Goal: Information Seeking & Learning: Learn about a topic

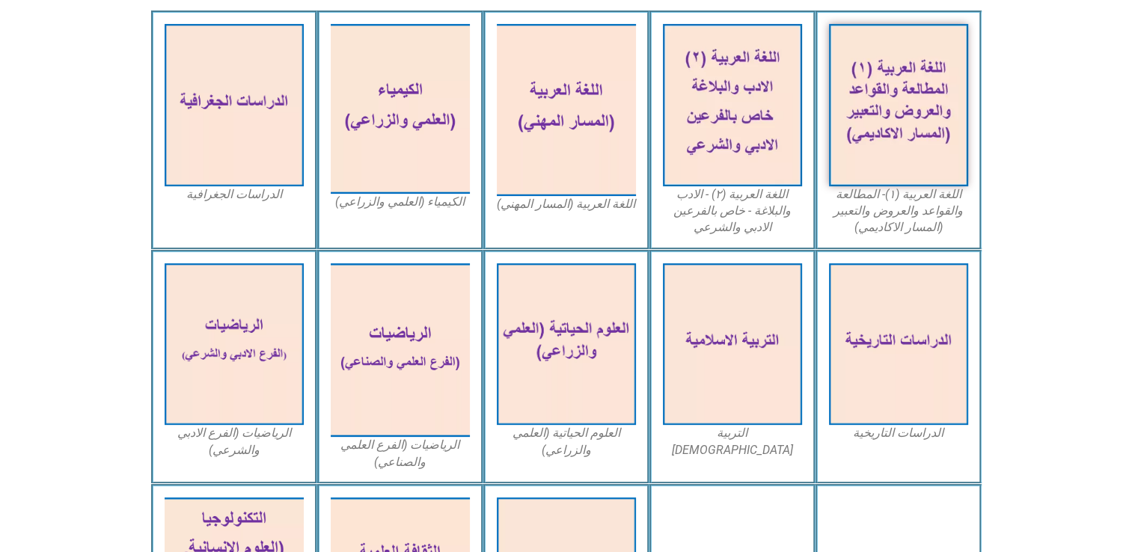
scroll to position [419, 0]
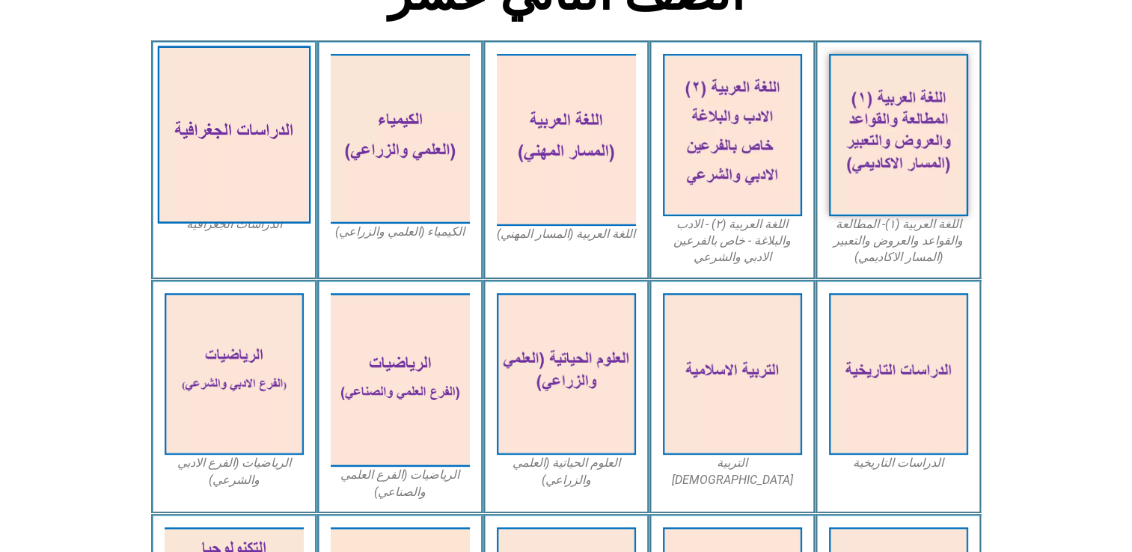
click at [224, 177] on img at bounding box center [233, 135] width 153 height 178
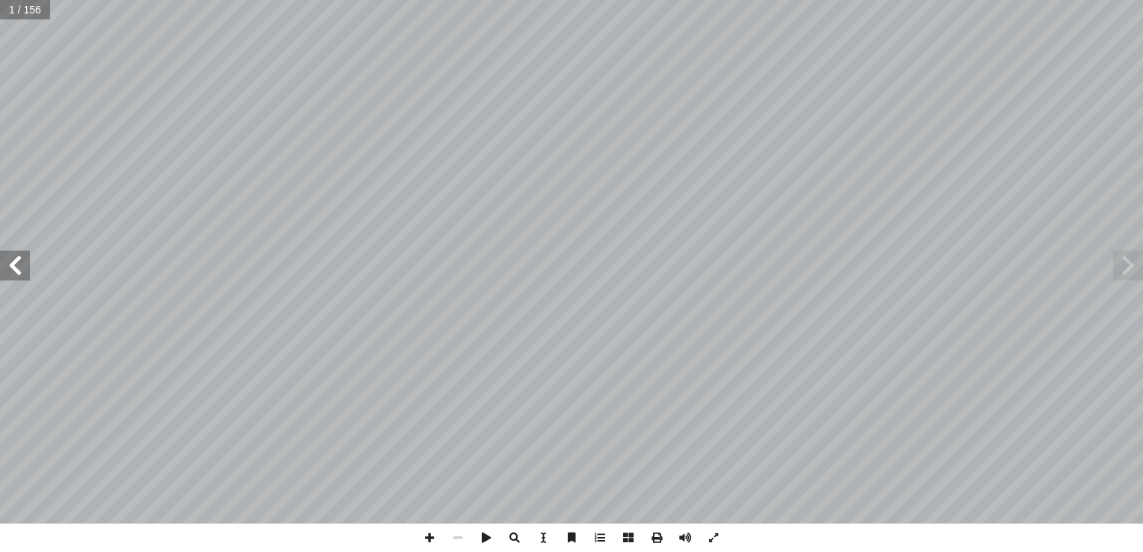
click at [29, 274] on span at bounding box center [15, 266] width 30 height 30
click at [22, 13] on input "text" at bounding box center [29, 9] width 59 height 19
type input "**"
click at [22, 268] on span at bounding box center [15, 266] width 30 height 30
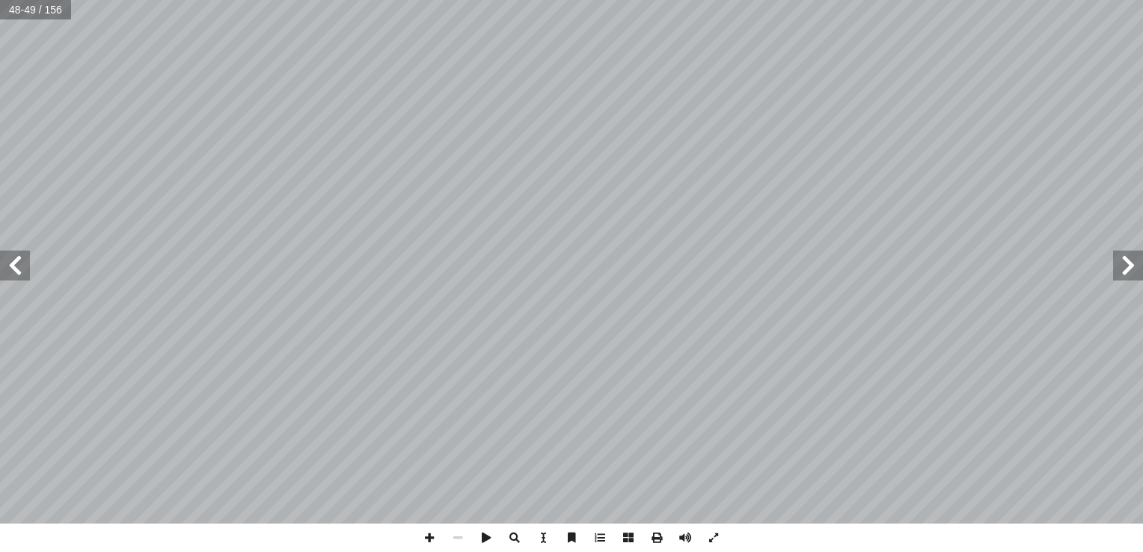
click at [22, 268] on span at bounding box center [15, 266] width 30 height 30
click at [430, 537] on span at bounding box center [429, 538] width 28 height 28
click at [433, 542] on span at bounding box center [429, 538] width 28 height 28
click at [844, 531] on div "46 هميتها: أ ة وا ّ مفهوم الموارد الطبيعي تي: أ نلاحظ الصور، ثم نقوم بم� ي� نشا…" at bounding box center [571, 276] width 1143 height 552
click at [626, 534] on div "46 هميتها: أ ة وا ّ مفهوم الموارد الطبيعي تي: أ نلاحظ الصور، ثم نقوم بم� ي� نشا…" at bounding box center [571, 276] width 1143 height 552
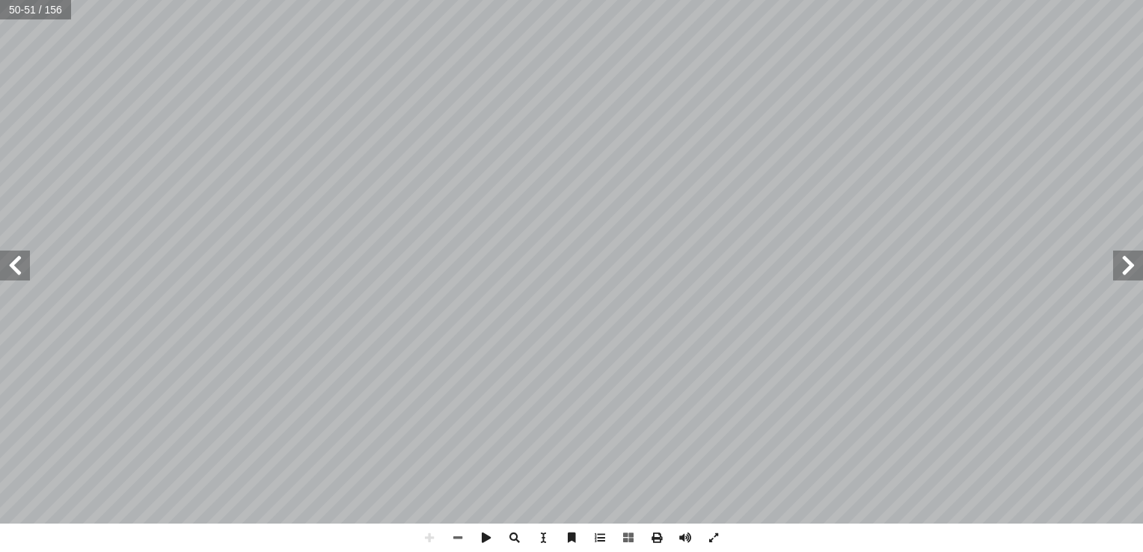
click at [19, 275] on span at bounding box center [15, 266] width 30 height 30
click at [464, 538] on span at bounding box center [458, 538] width 28 height 28
click at [431, 534] on span at bounding box center [429, 538] width 28 height 28
click at [424, 542] on span at bounding box center [429, 538] width 28 height 28
click at [425, 542] on span at bounding box center [429, 538] width 28 height 28
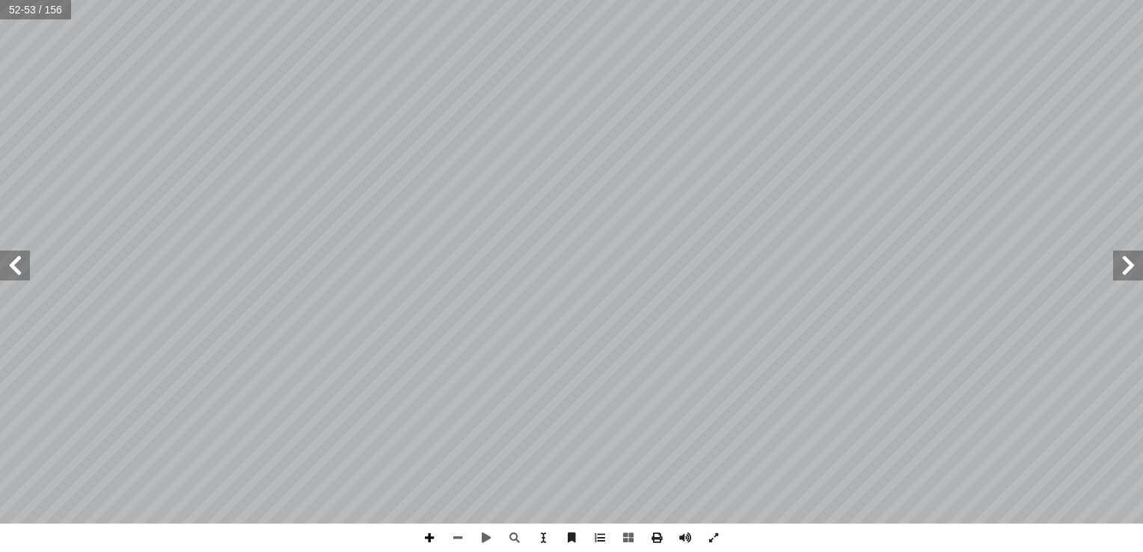
click at [428, 540] on span at bounding box center [429, 538] width 28 height 28
click at [14, 271] on span at bounding box center [15, 266] width 30 height 30
click at [458, 536] on span at bounding box center [458, 538] width 28 height 28
click at [432, 535] on span at bounding box center [429, 538] width 28 height 28
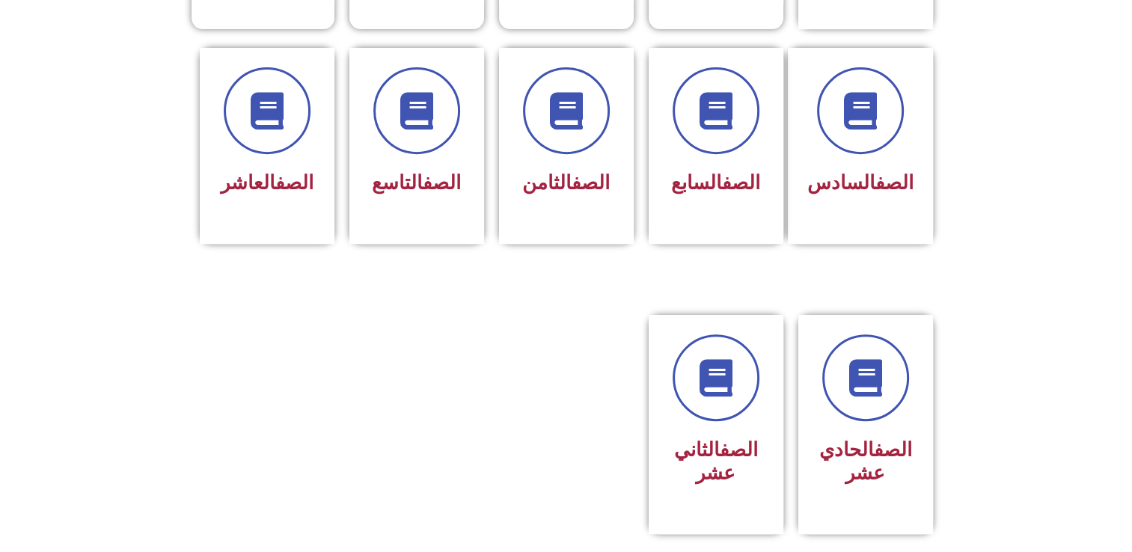
scroll to position [628, 0]
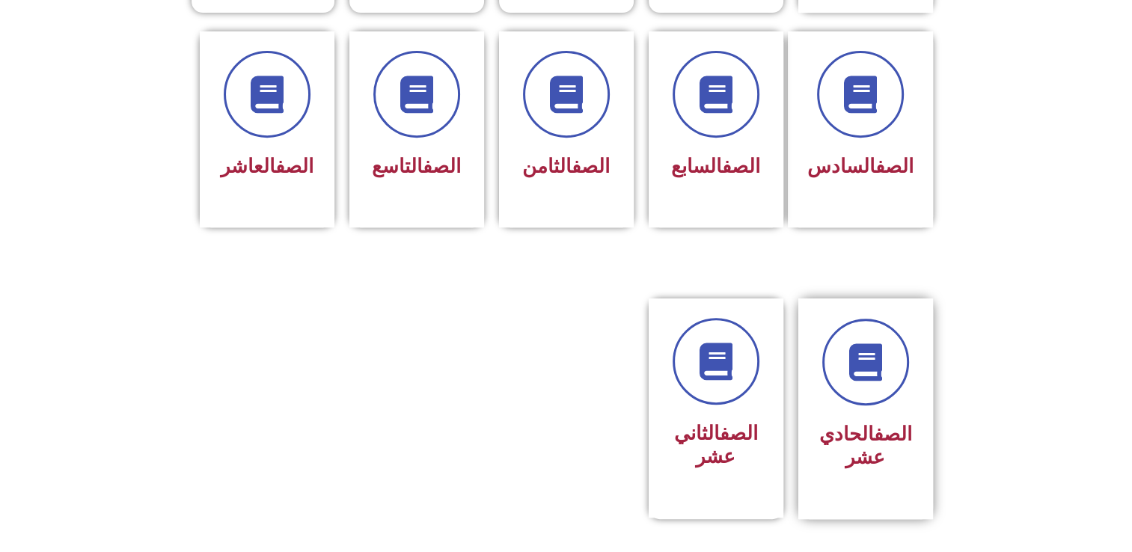
click at [890, 423] on link "الصف" at bounding box center [893, 434] width 38 height 22
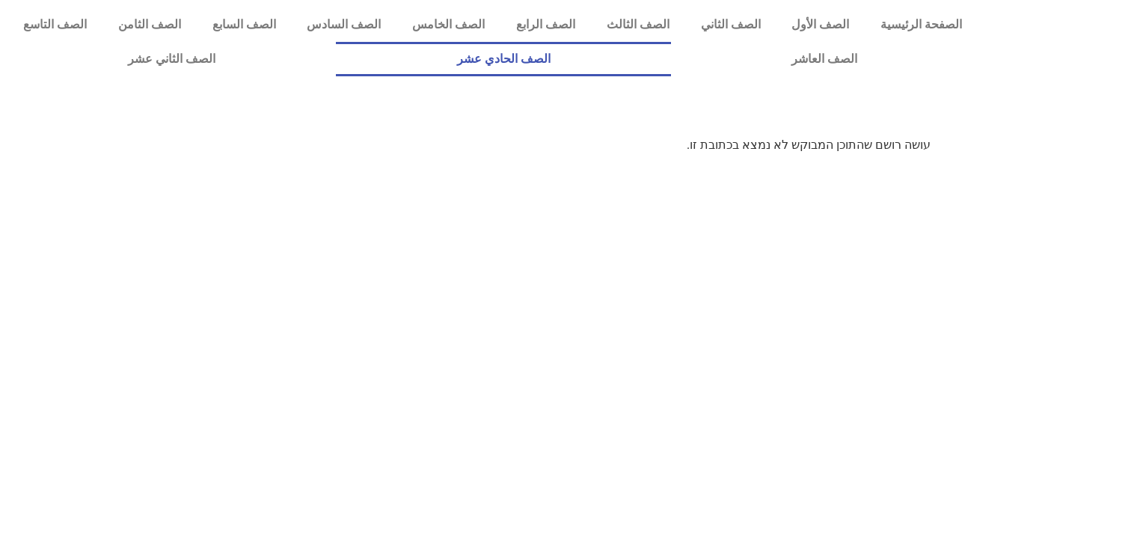
click at [670, 58] on link "الصف الحادي عشر" at bounding box center [503, 59] width 334 height 34
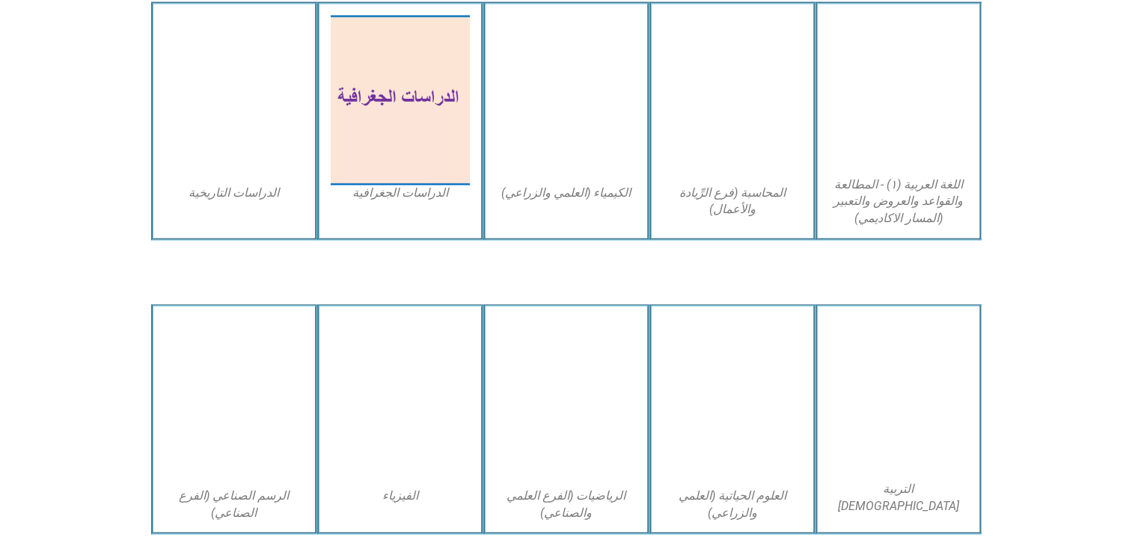
scroll to position [2544, 0]
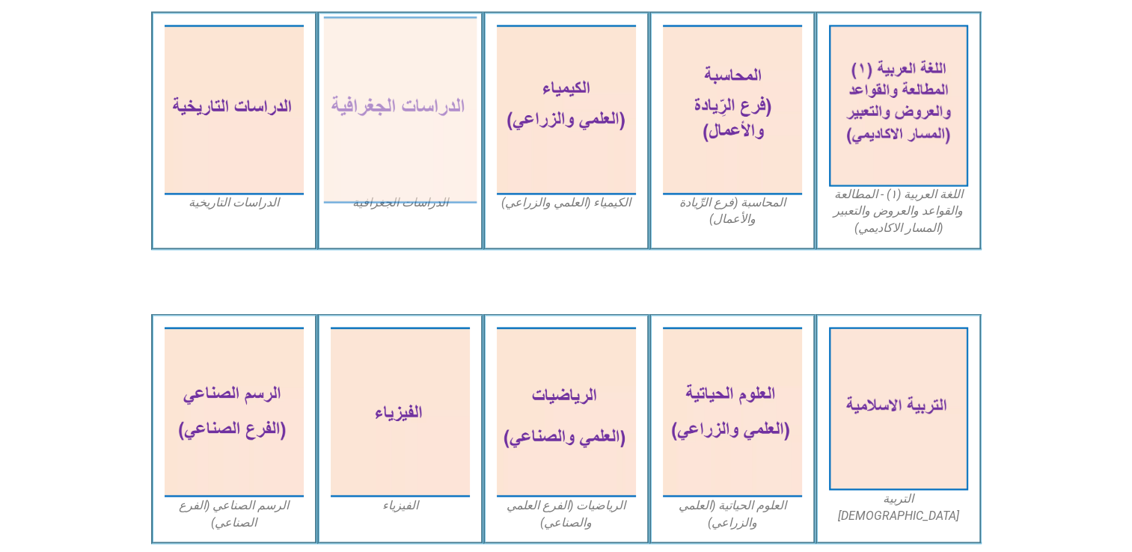
click at [395, 127] on img at bounding box center [399, 109] width 153 height 187
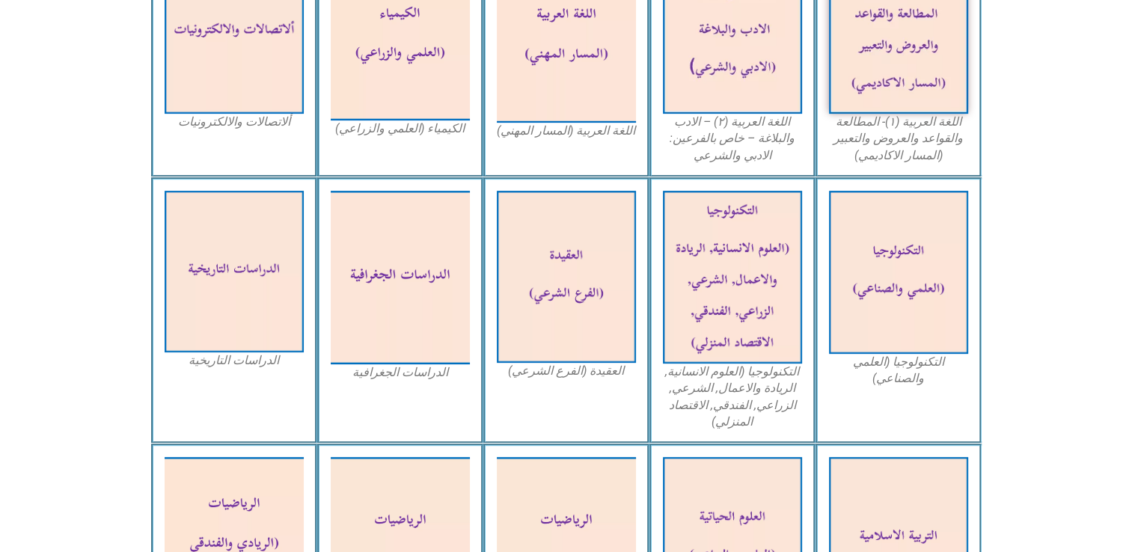
scroll to position [611, 0]
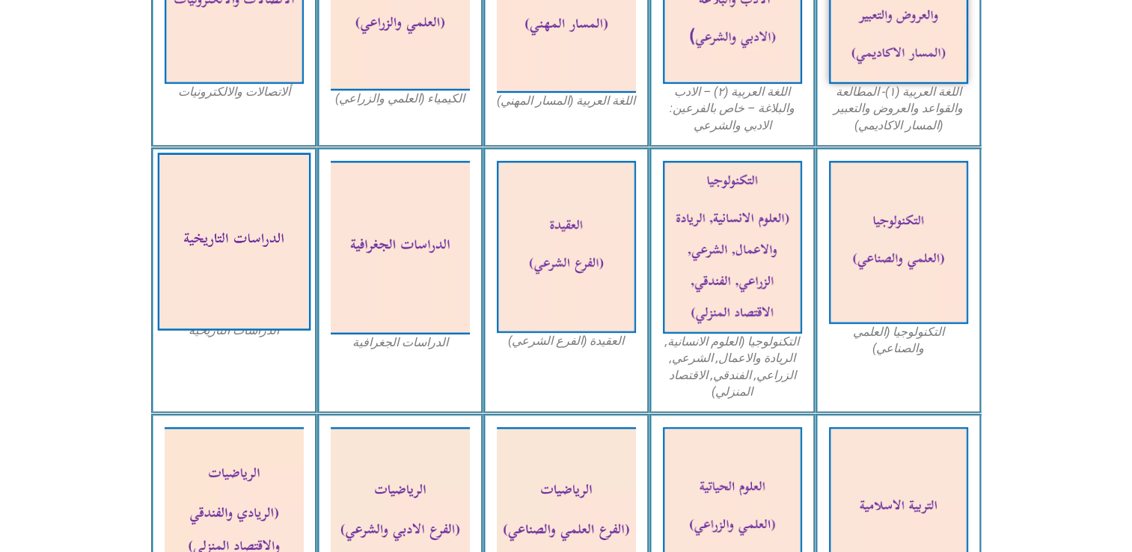
click at [248, 258] on img at bounding box center [233, 242] width 153 height 178
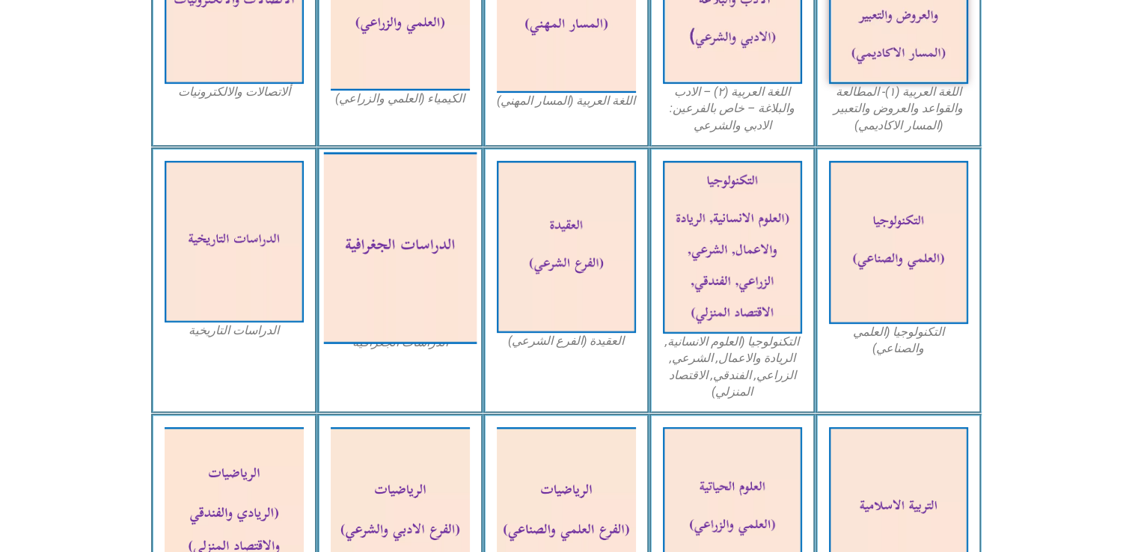
click at [392, 205] on img at bounding box center [399, 248] width 153 height 192
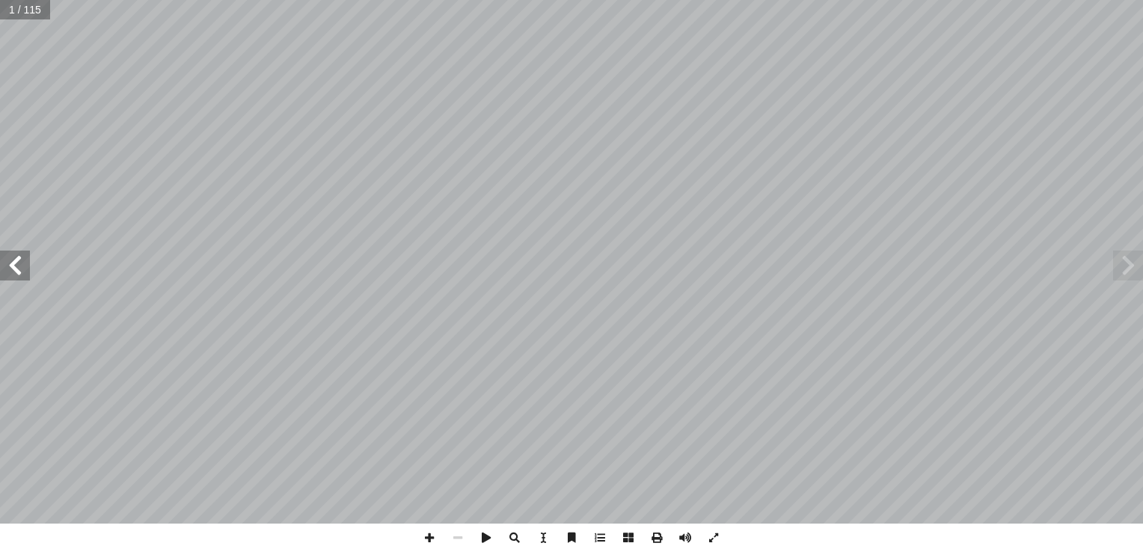
click at [23, 266] on span at bounding box center [15, 266] width 30 height 30
click at [13, 257] on span at bounding box center [15, 266] width 30 height 30
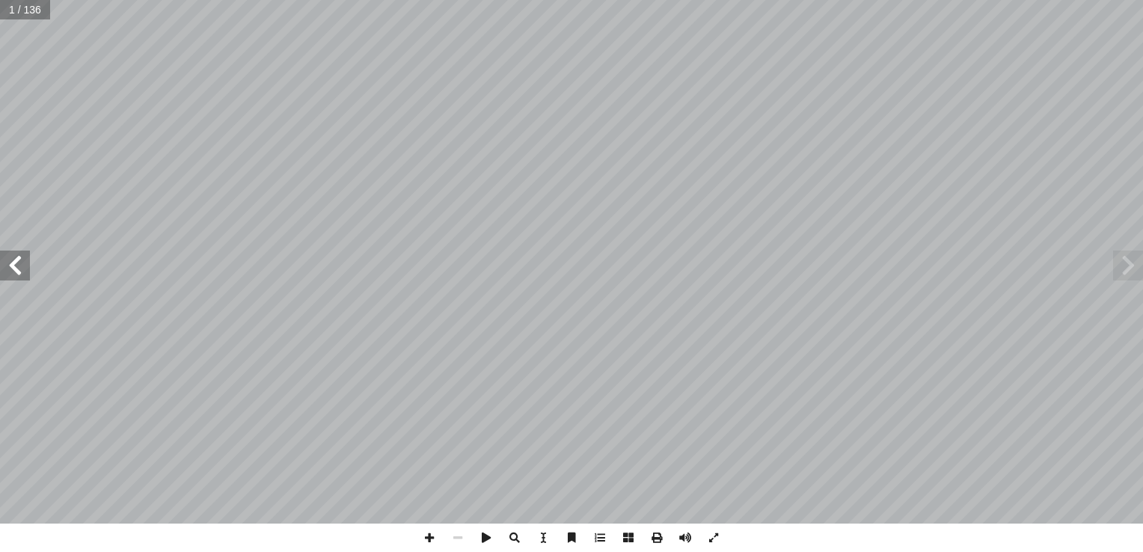
click at [21, 268] on span at bounding box center [15, 266] width 30 height 30
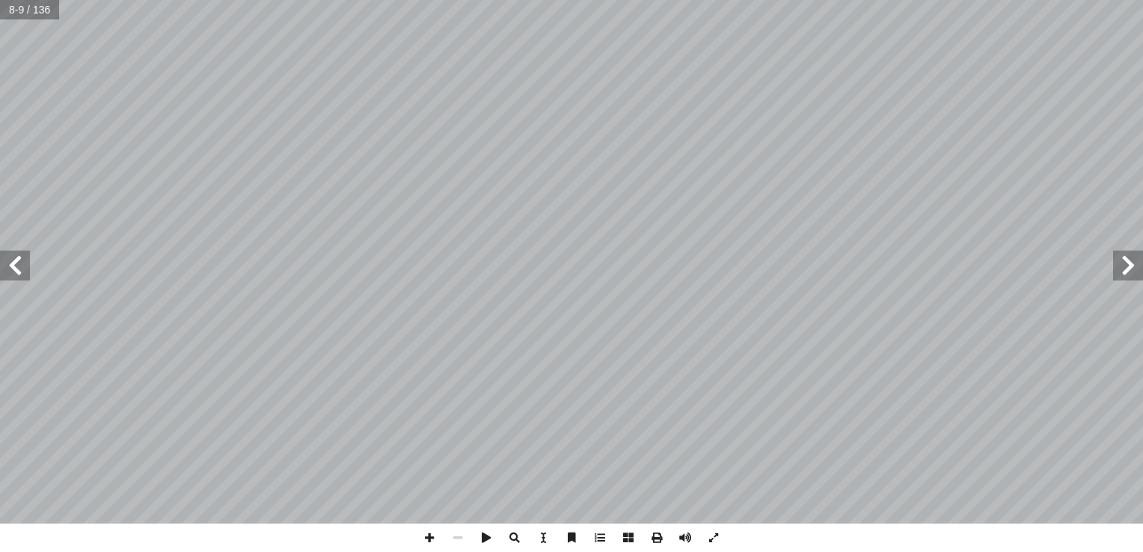
click at [21, 268] on span at bounding box center [15, 266] width 30 height 30
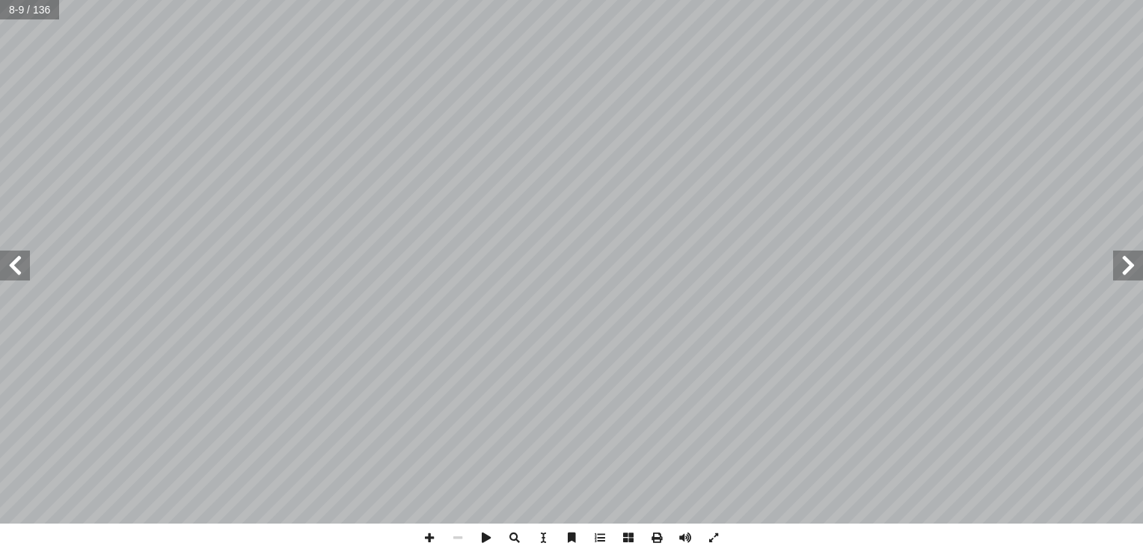
click at [21, 268] on span at bounding box center [15, 266] width 30 height 30
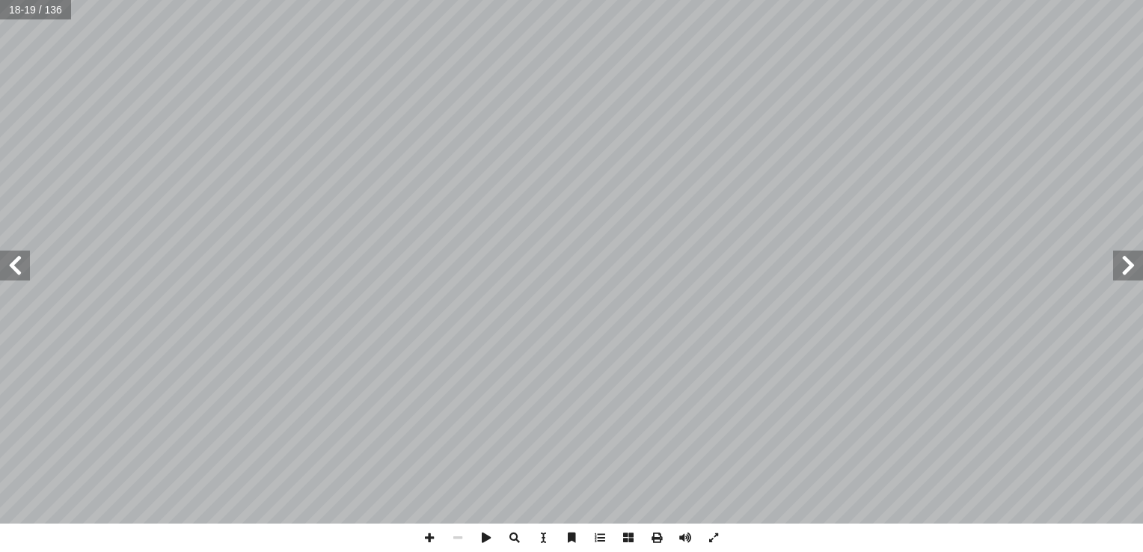
click at [21, 268] on span at bounding box center [15, 266] width 30 height 30
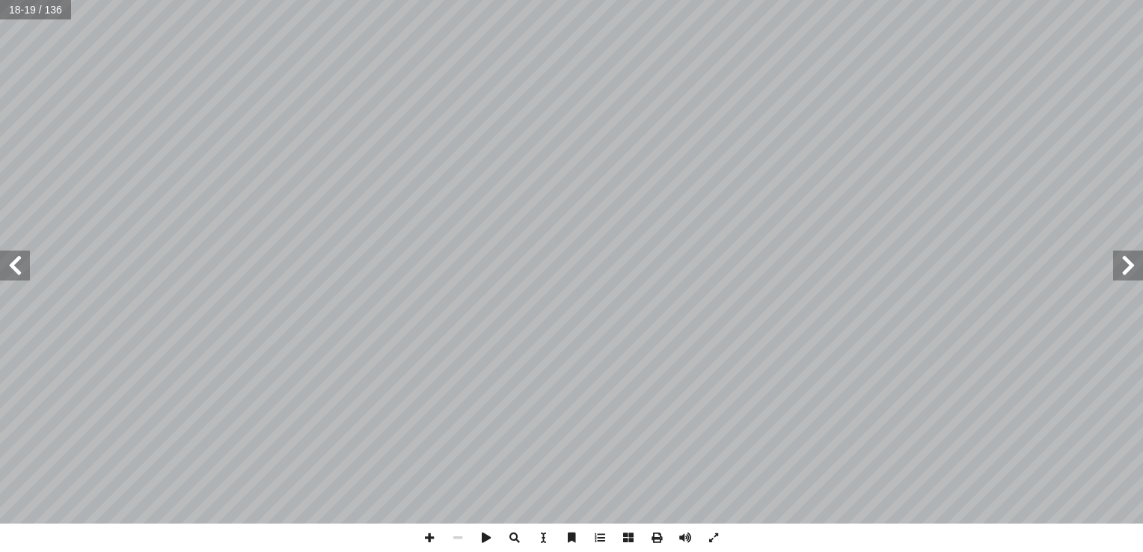
click at [21, 268] on span at bounding box center [15, 266] width 30 height 30
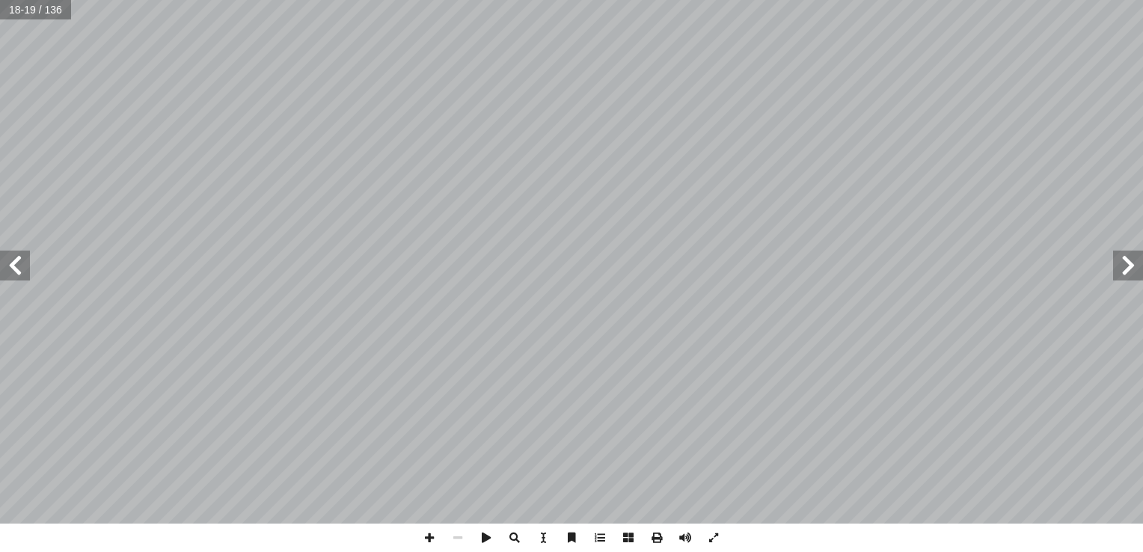
click at [21, 268] on span at bounding box center [15, 266] width 30 height 30
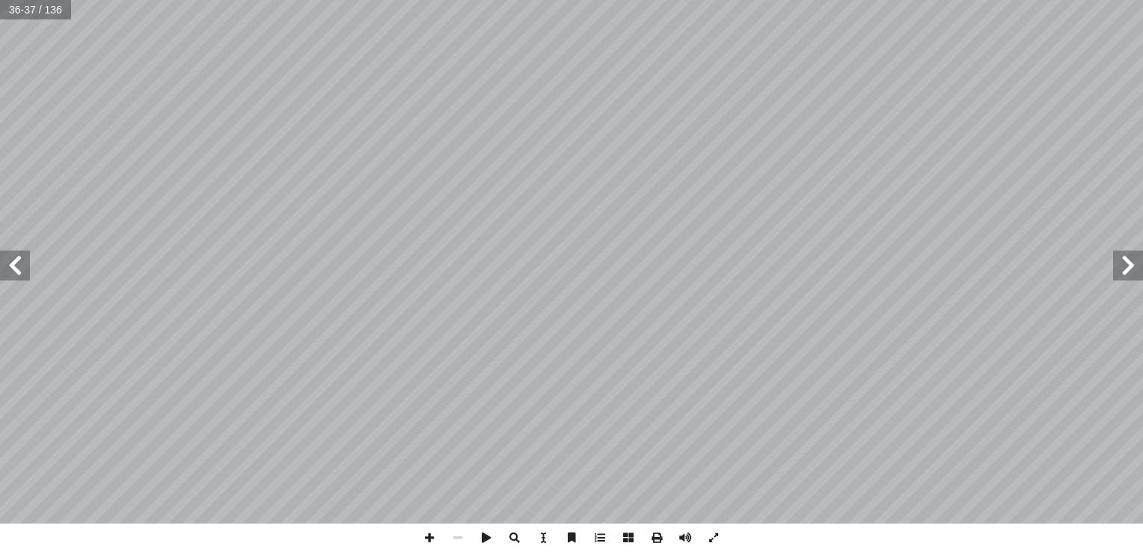
click at [13, 277] on span at bounding box center [15, 266] width 30 height 30
click at [7, 262] on span at bounding box center [15, 266] width 30 height 30
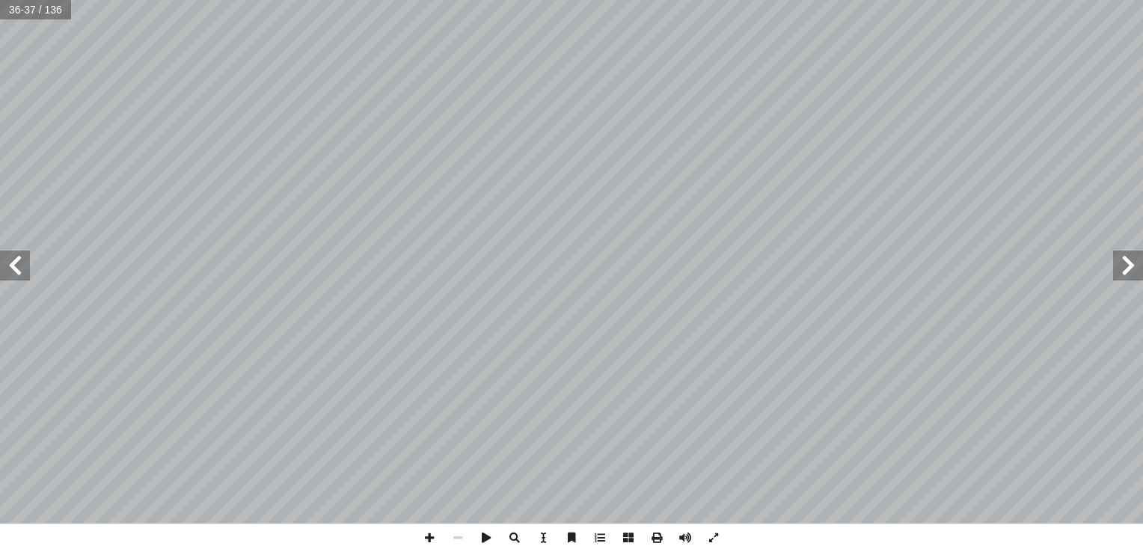
click at [7, 262] on span at bounding box center [15, 266] width 30 height 30
click at [64, 268] on div "٤٦ حركة القمر، ونتائجها: وجه القمر: أ ا ل ُّ ١- تشك رض، مــن أ ل� � لقمــر يــد…" at bounding box center [571, 262] width 1143 height 524
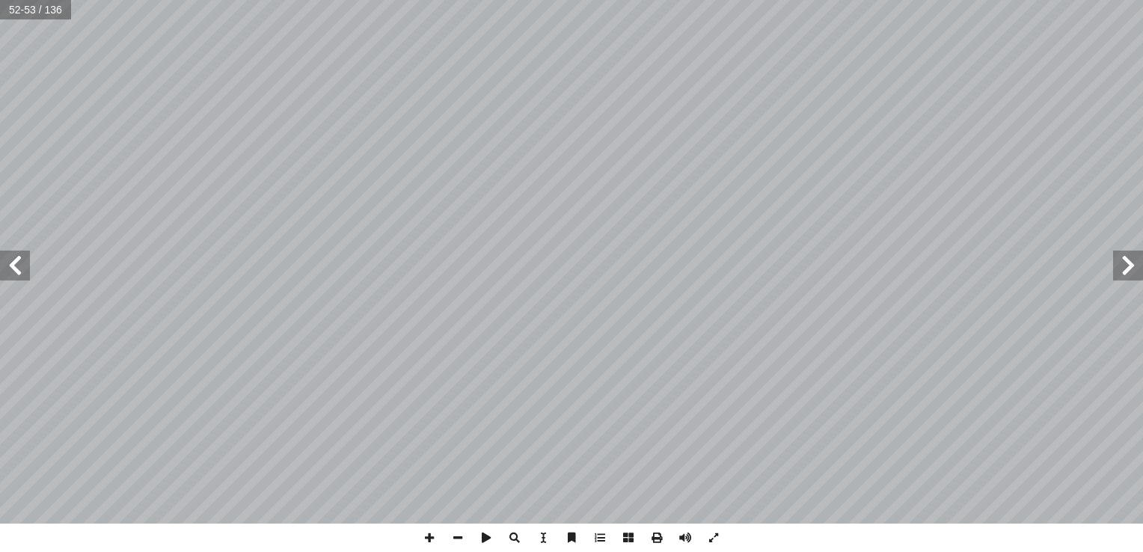
click at [25, 265] on span at bounding box center [15, 266] width 30 height 30
click at [1118, 267] on span at bounding box center [1128, 266] width 30 height 30
click at [25, 280] on span at bounding box center [15, 266] width 30 height 30
